Goal: Information Seeking & Learning: Find contact information

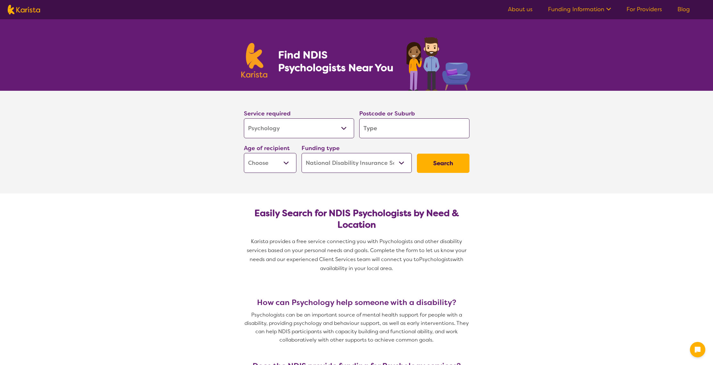
select select "Psychology"
select select "NDIS"
select select "Psychology"
select select "NDIS"
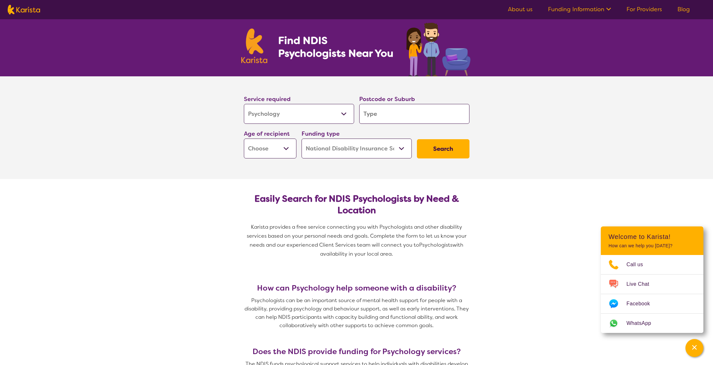
scroll to position [56, 0]
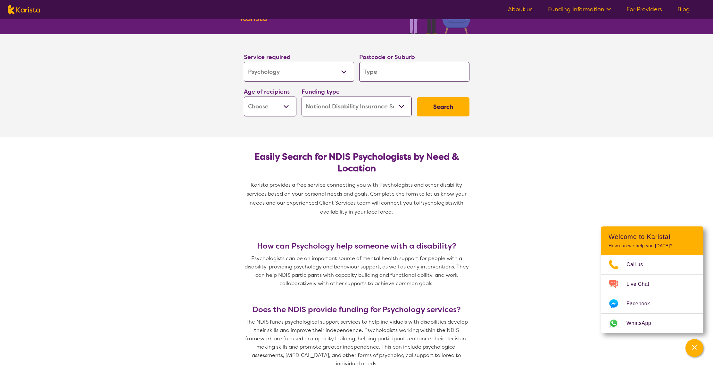
click at [345, 75] on select "Allied Health Assistant Assessment ([MEDICAL_DATA] or [MEDICAL_DATA]) Behaviour…" at bounding box center [299, 72] width 110 height 20
click at [244, 62] on select "Allied Health Assistant Assessment ([MEDICAL_DATA] or [MEDICAL_DATA]) Behaviour…" at bounding box center [299, 72] width 110 height 20
click at [392, 66] on input "search" at bounding box center [414, 72] width 110 height 20
type input "3"
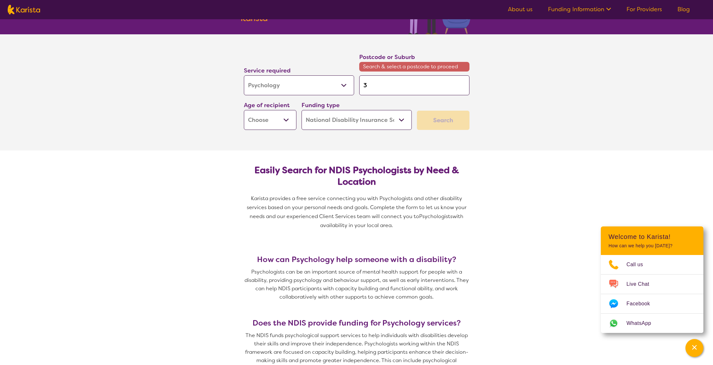
type input "30"
type input "302"
type input "3029"
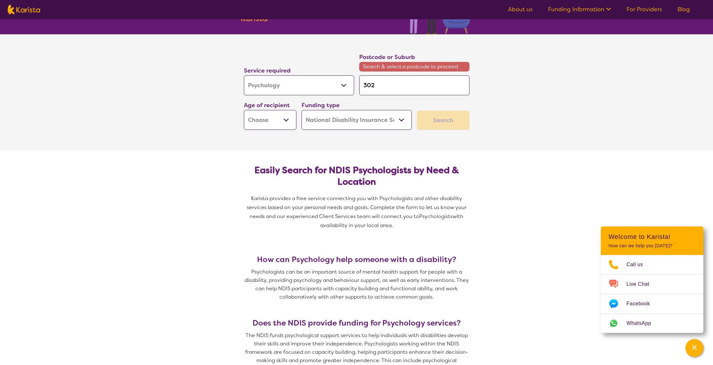
type input "3029"
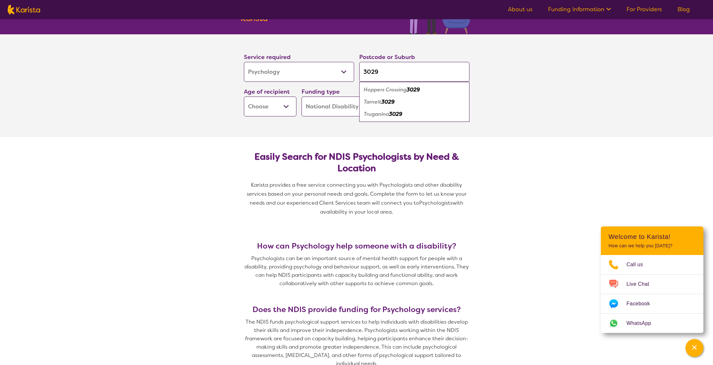
type input "3029"
click at [394, 104] on em "3029" at bounding box center [388, 101] width 13 height 7
click at [281, 104] on select "Early Childhood - 0 to 9 Child - 10 to 11 Adolescent - 12 to 17 Adult - 18 to 6…" at bounding box center [270, 107] width 53 height 20
select select "EC"
click at [244, 97] on select "Early Childhood - 0 to 9 Child - 10 to 11 Adolescent - 12 to 17 Adult - 18 to 6…" at bounding box center [270, 107] width 53 height 20
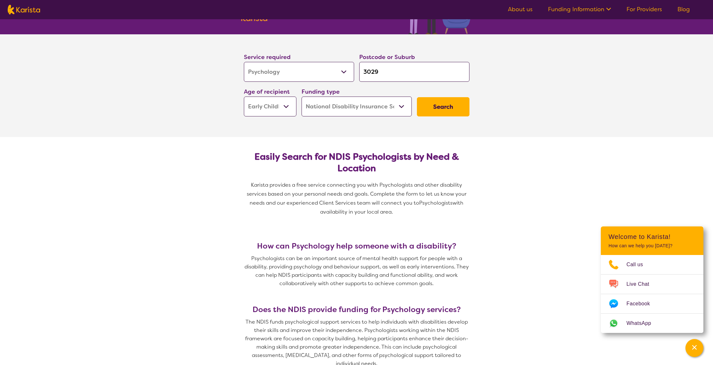
select select "EC"
click at [325, 111] on select "Home Care Package (HCP) National Disability Insurance Scheme (NDIS) I don't know" at bounding box center [357, 107] width 110 height 20
click at [302, 97] on select "Home Care Package (HCP) National Disability Insurance Scheme (NDIS) I don't know" at bounding box center [357, 107] width 110 height 20
click at [433, 112] on button "Search" at bounding box center [443, 106] width 53 height 19
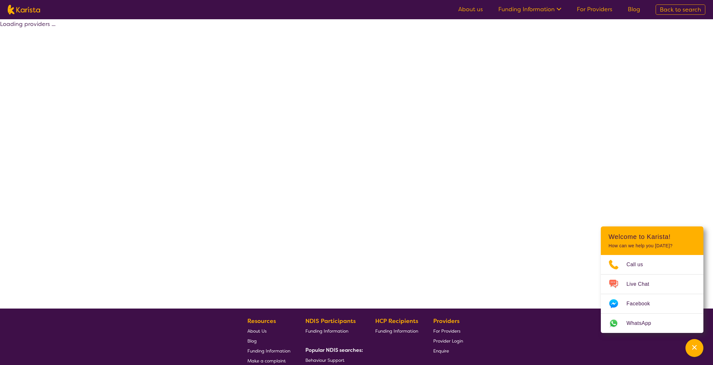
select select "by_score"
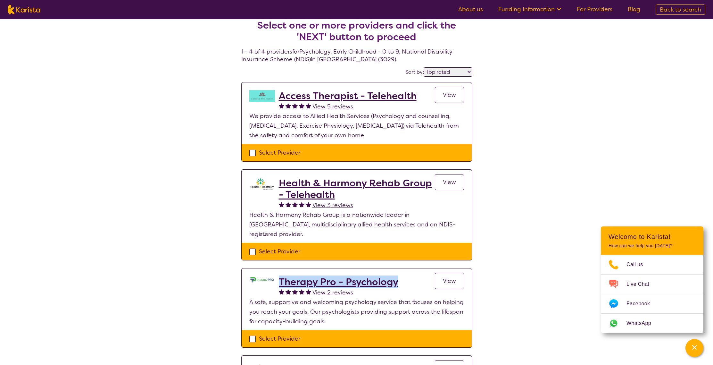
scroll to position [6, 0]
